Goal: Obtain resource: Download file/media

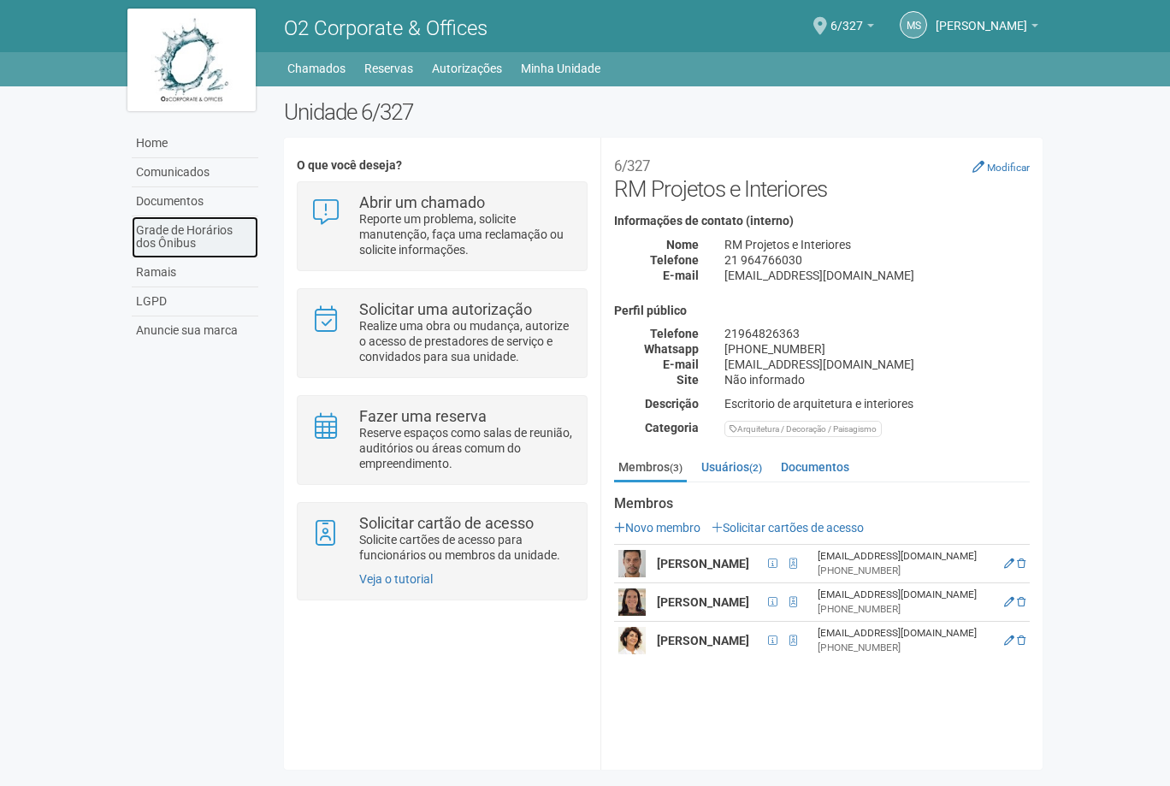
click at [186, 236] on link "Grade de Horários dos Ônibus" at bounding box center [195, 237] width 127 height 42
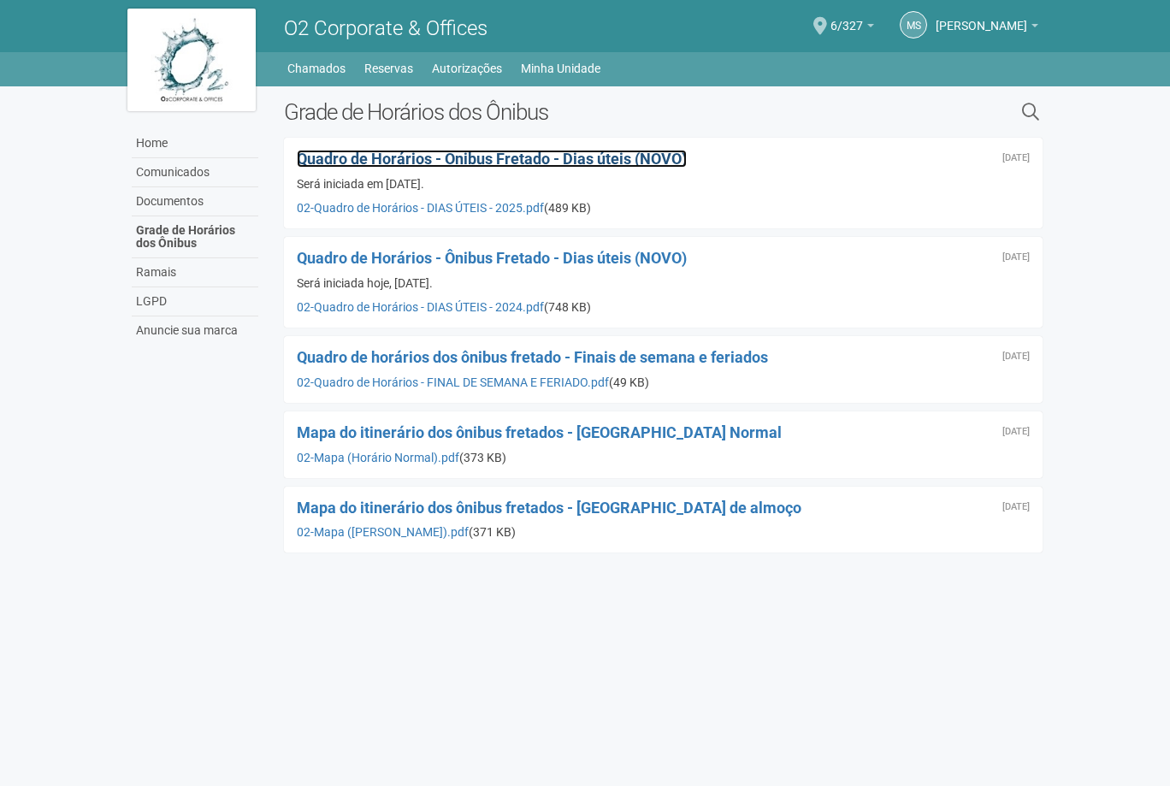
click at [488, 158] on span "Quadro de Horários - Ônibus Fretado - Dias úteis (NOVO)" at bounding box center [492, 159] width 390 height 18
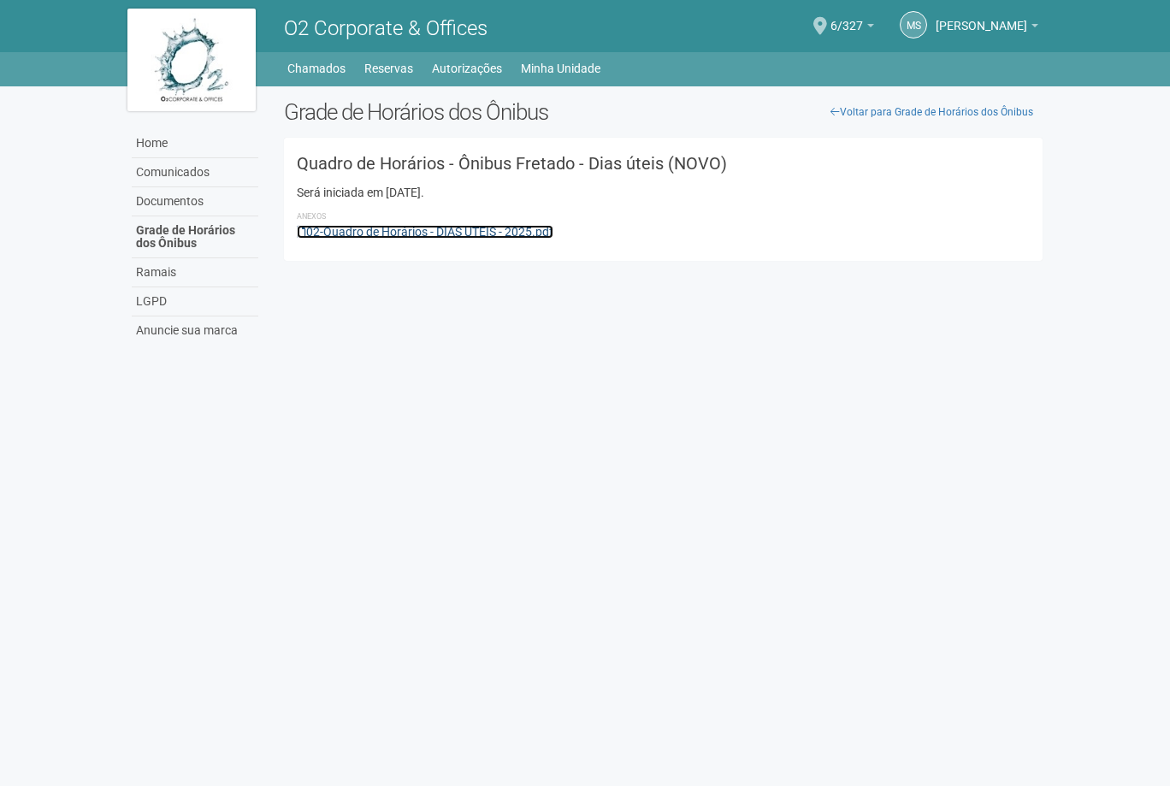
click at [431, 225] on link "02-Quadro de Horários - DIAS ÚTEIS - 2025.pdf" at bounding box center [425, 232] width 256 height 14
